Goal: Contribute content: Add original content to the website for others to see

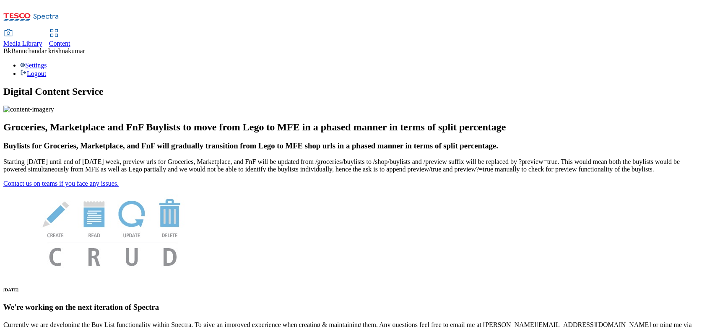
click at [42, 40] on span "Media Library" at bounding box center [22, 43] width 39 height 7
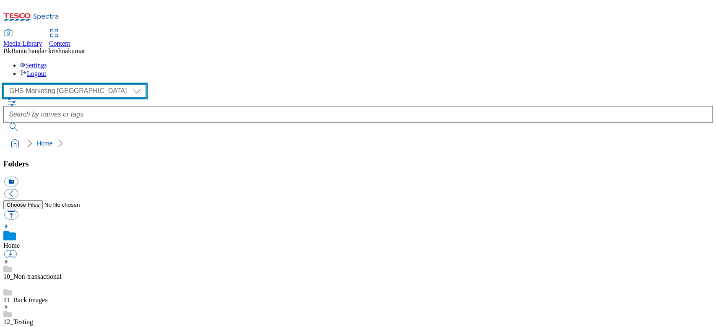
click at [51, 84] on select "GHS Marketing UK iGHS Marketing CE MCA CZ MCA HU MCA SK" at bounding box center [74, 90] width 143 height 13
select select "flare-ighs-ce-mktg"
click at [6, 84] on select "GHS Marketing UK iGHS Marketing CE MCA CZ MCA HU MCA SK" at bounding box center [74, 90] width 143 height 13
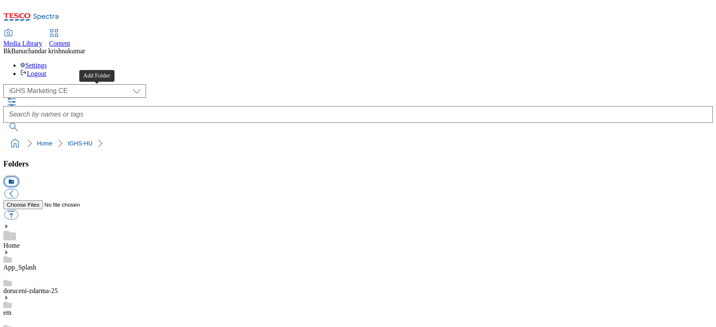
click at [18, 177] on button "icon_new_folder" at bounding box center [11, 182] width 14 height 10
type input "W27_25"
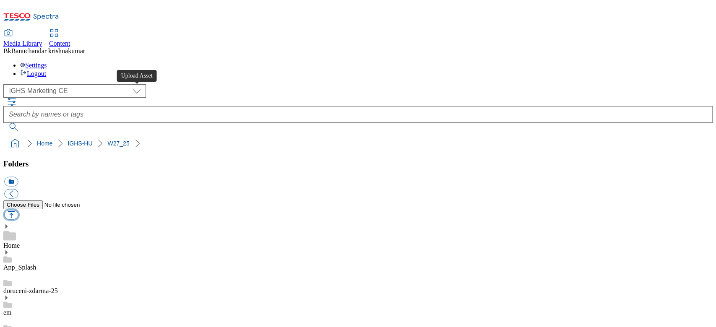
click at [18, 210] on button "button" at bounding box center [11, 215] width 14 height 10
type input "C:\fakepath\slide_en_1.jpg"
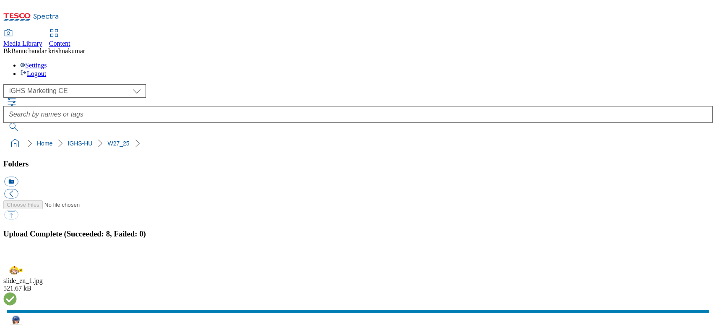
select select "flare-ighs-ce-mktg"
click at [17, 256] on button "button" at bounding box center [10, 260] width 13 height 8
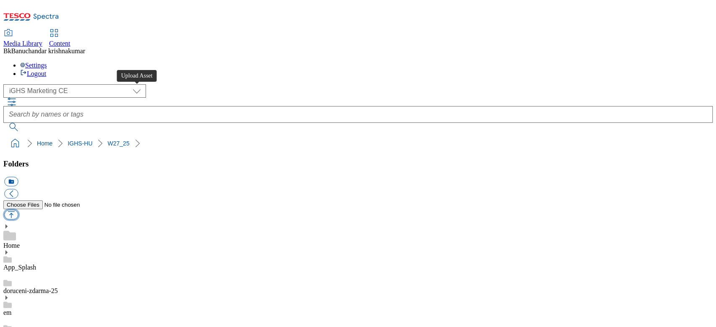
click at [18, 210] on button "button" at bounding box center [11, 215] width 14 height 10
type input "C:\fakepath\prod_en_1.jpg"
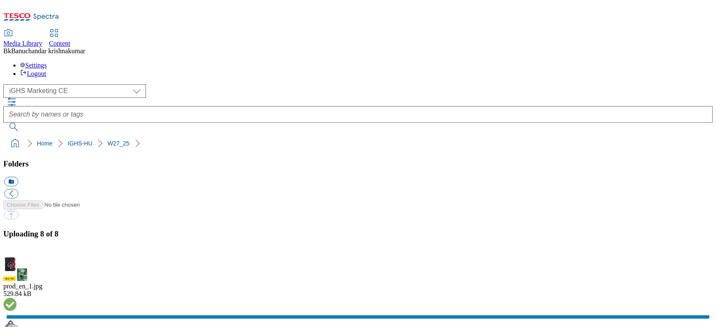
select select "flare-ighs-ce-mktg"
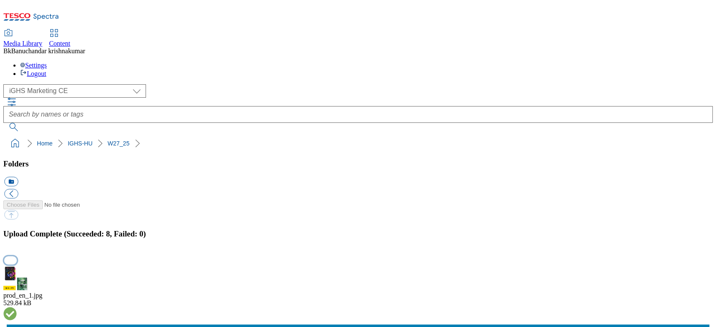
click at [17, 256] on button "button" at bounding box center [10, 260] width 13 height 8
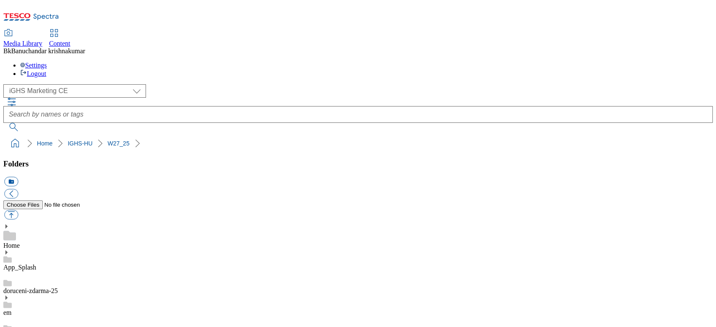
scroll to position [112, 0]
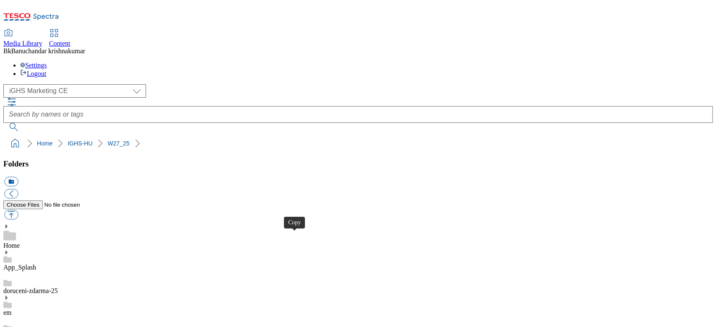
click at [18, 210] on button "button" at bounding box center [11, 215] width 14 height 10
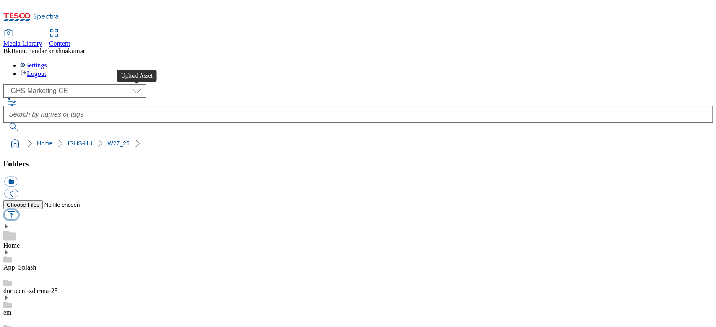
type input "C:\fakepath\trade_en_1.jpg"
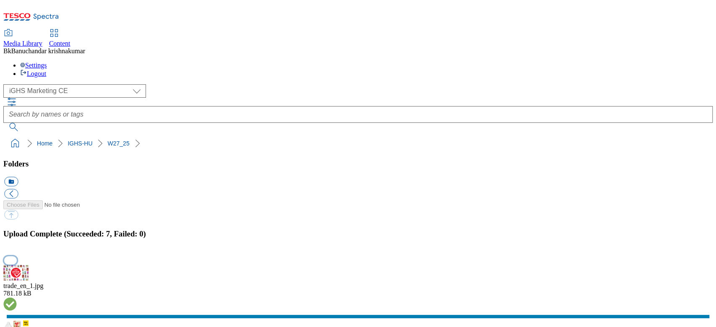
click at [17, 256] on button "button" at bounding box center [10, 260] width 13 height 8
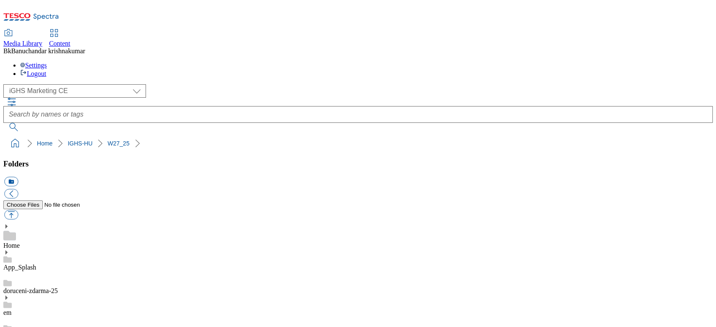
select select "flare-ighs-ce-mktg"
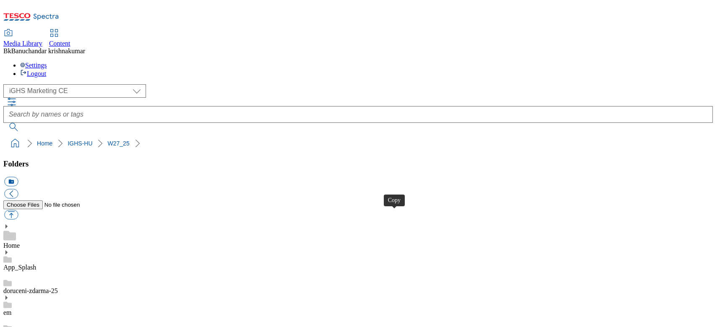
click at [18, 210] on button "button" at bounding box center [11, 215] width 14 height 10
type input "C:\fakepath\content_en_1.jpg"
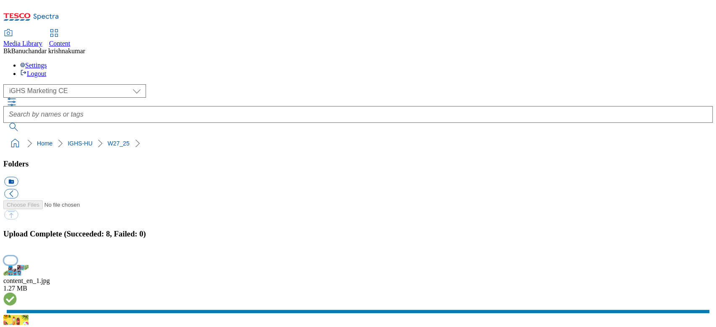
click at [17, 256] on button "button" at bounding box center [10, 260] width 13 height 8
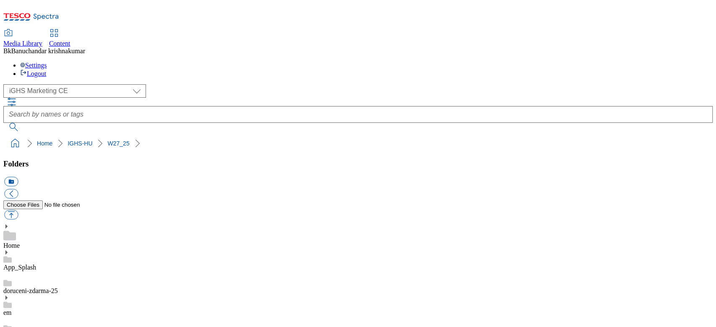
scroll to position [0, 0]
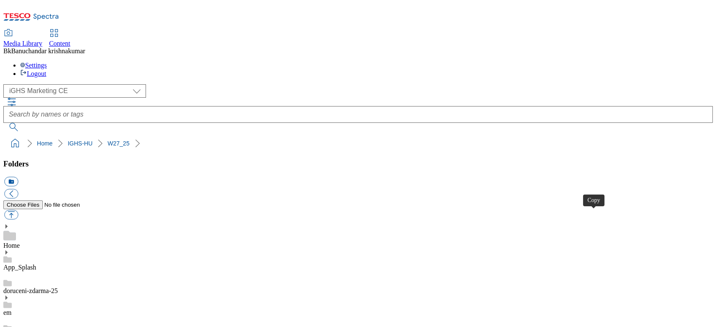
click at [18, 210] on button "button" at bounding box center [11, 215] width 14 height 10
type input "C:\fakepath\trade_en_2_new.jpg"
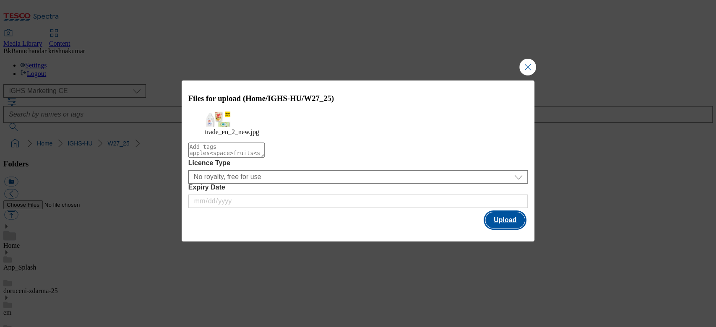
click at [500, 225] on button "Upload" at bounding box center [505, 220] width 39 height 16
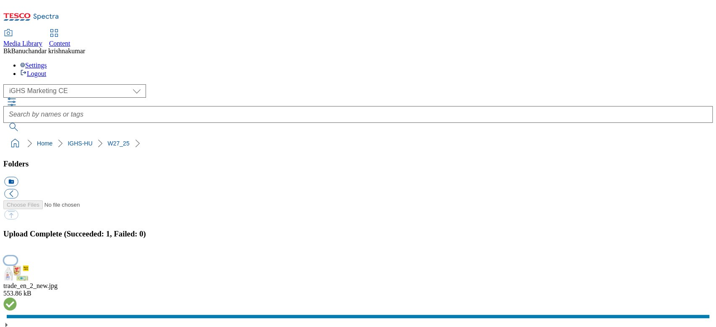
click at [17, 256] on button "button" at bounding box center [10, 260] width 13 height 8
